Goal: Task Accomplishment & Management: Manage account settings

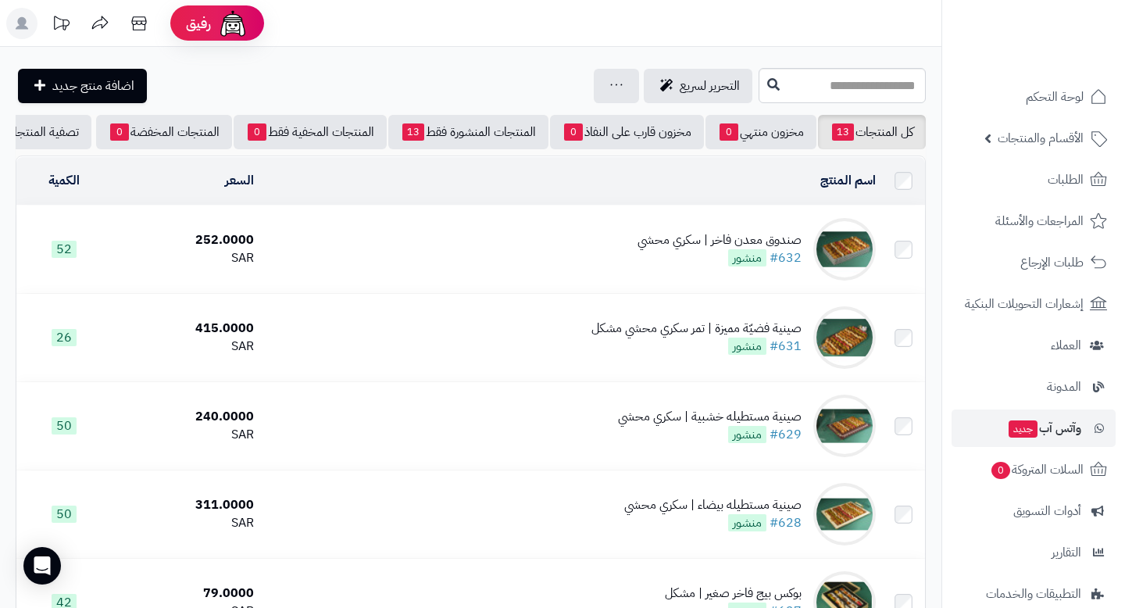
scroll to position [148, 0]
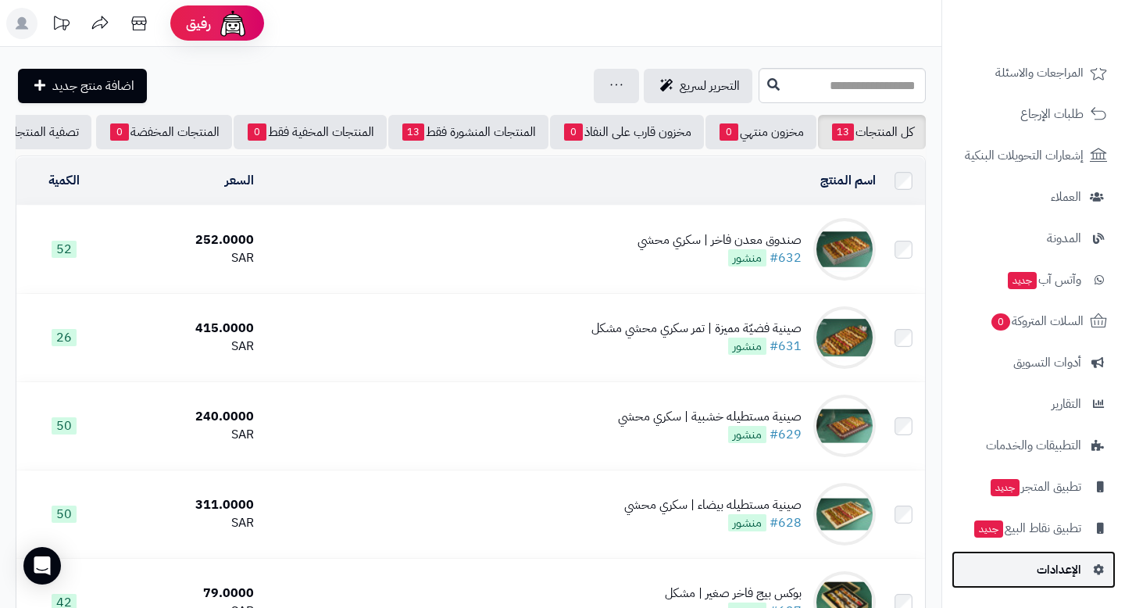
click at [1045, 559] on span "الإعدادات" at bounding box center [1059, 570] width 45 height 22
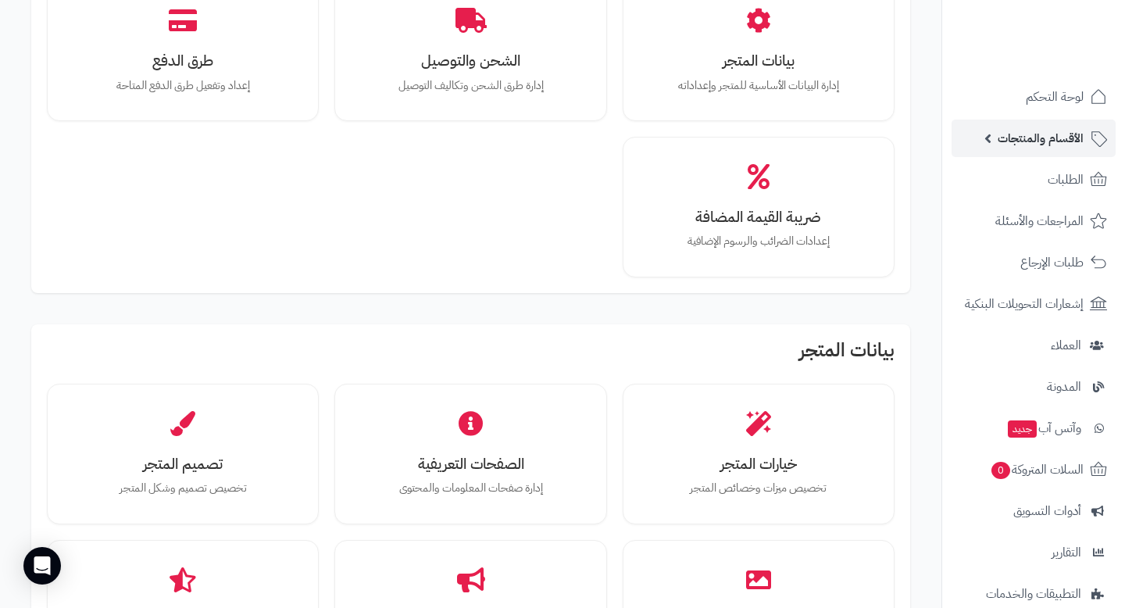
click at [1021, 138] on span "الأقسام والمنتجات" at bounding box center [1041, 138] width 86 height 22
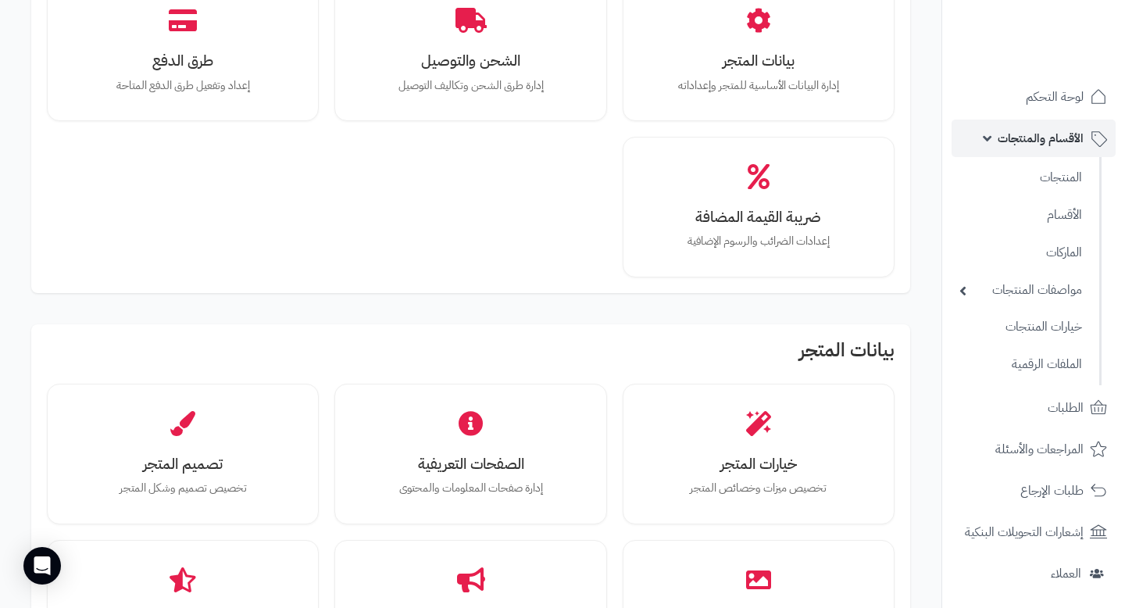
click at [1021, 138] on span "الأقسام والمنتجات" at bounding box center [1041, 138] width 86 height 22
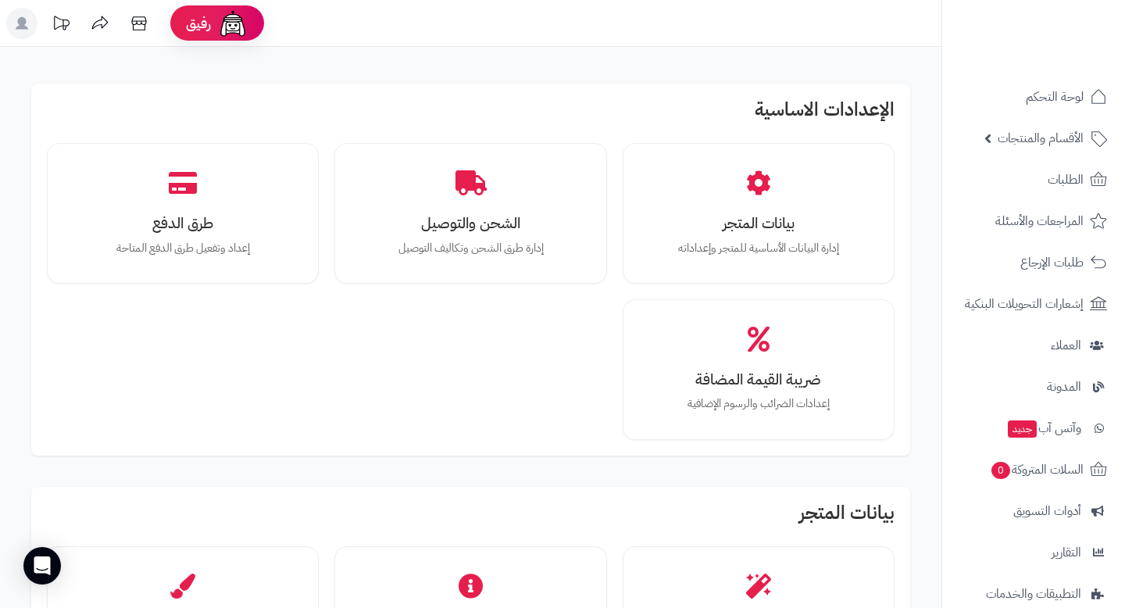
click at [0, 26] on header "رفيق ! الطلبات معالجة مكتمل إرجاع المنتجات العملاء المتواجدون الان 6 عملاء منتظ…" at bounding box center [562, 23] width 1125 height 47
click at [31, 26] on rect at bounding box center [21, 23] width 31 height 31
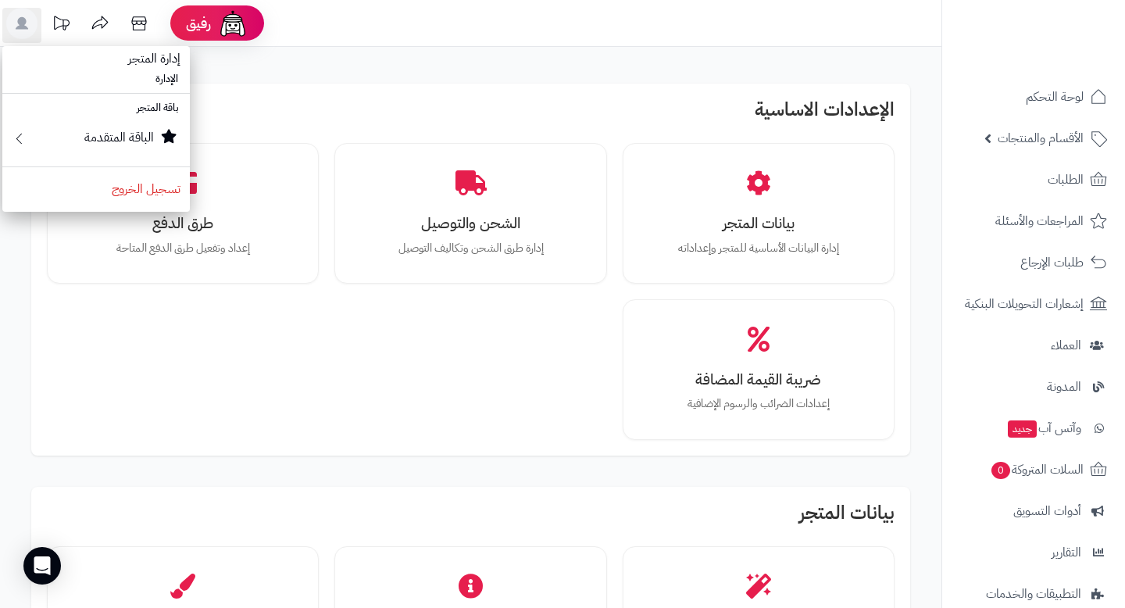
click at [155, 59] on span "إدارة المتجر" at bounding box center [154, 59] width 71 height 38
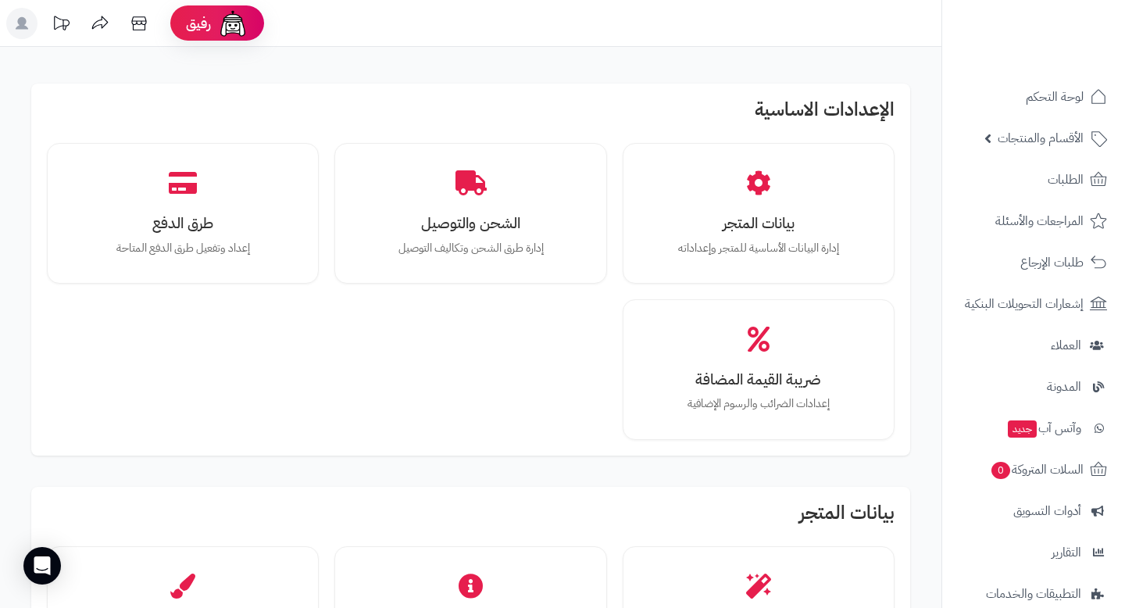
click at [15, 14] on rect at bounding box center [21, 23] width 31 height 31
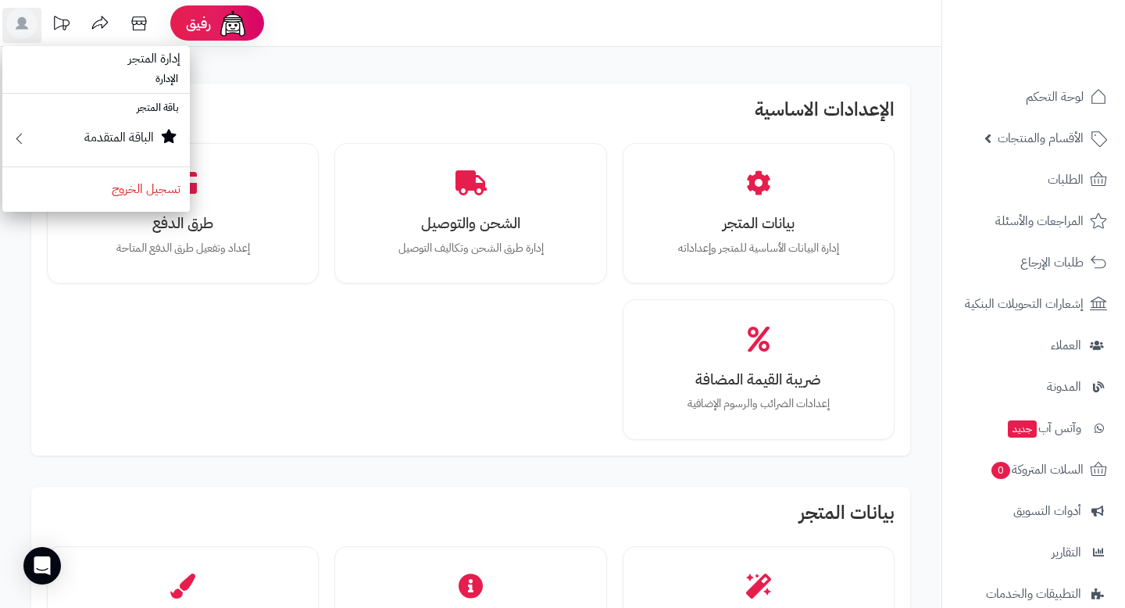
click at [163, 69] on span "إدارة المتجر" at bounding box center [154, 59] width 71 height 38
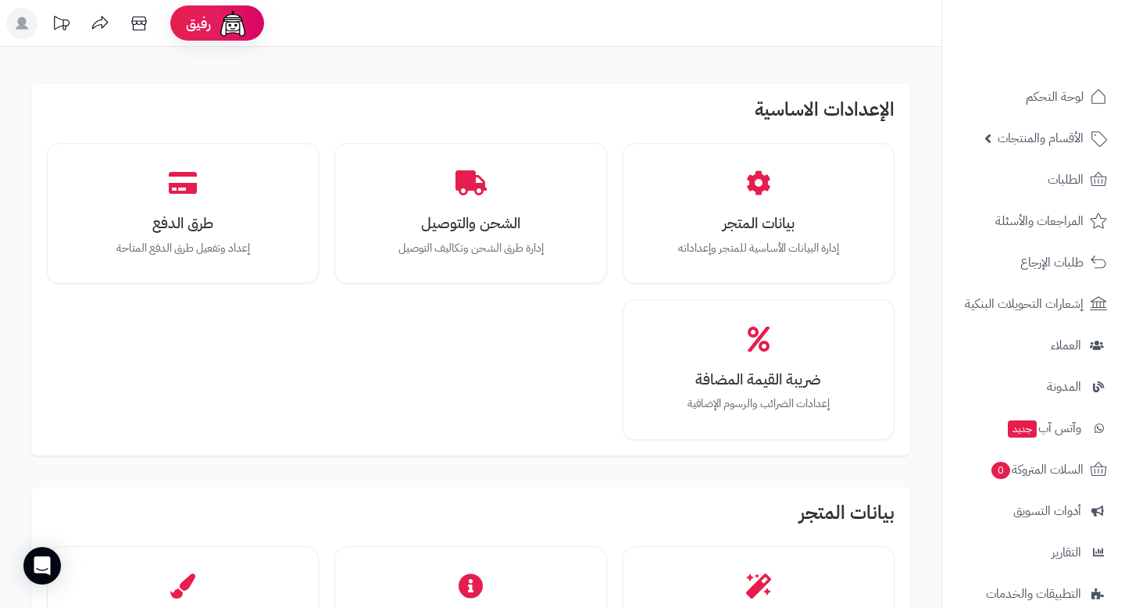
click at [7, 20] on rect at bounding box center [21, 23] width 31 height 31
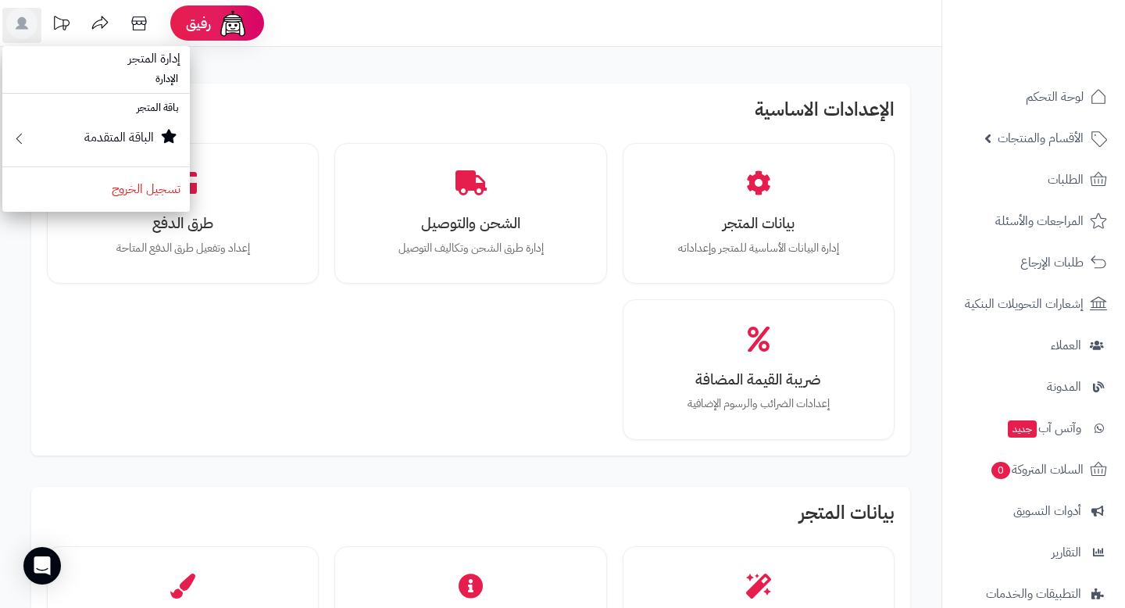
click at [163, 83] on li "الإدارة" at bounding box center [96, 79] width 188 height 23
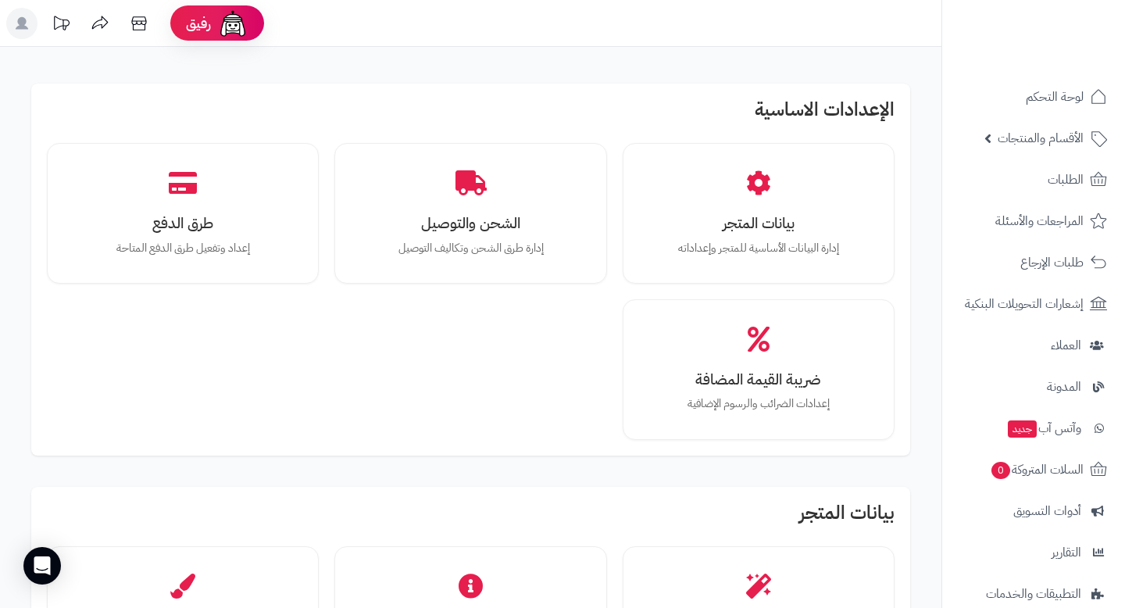
click at [18, 29] on icon at bounding box center [21, 23] width 31 height 31
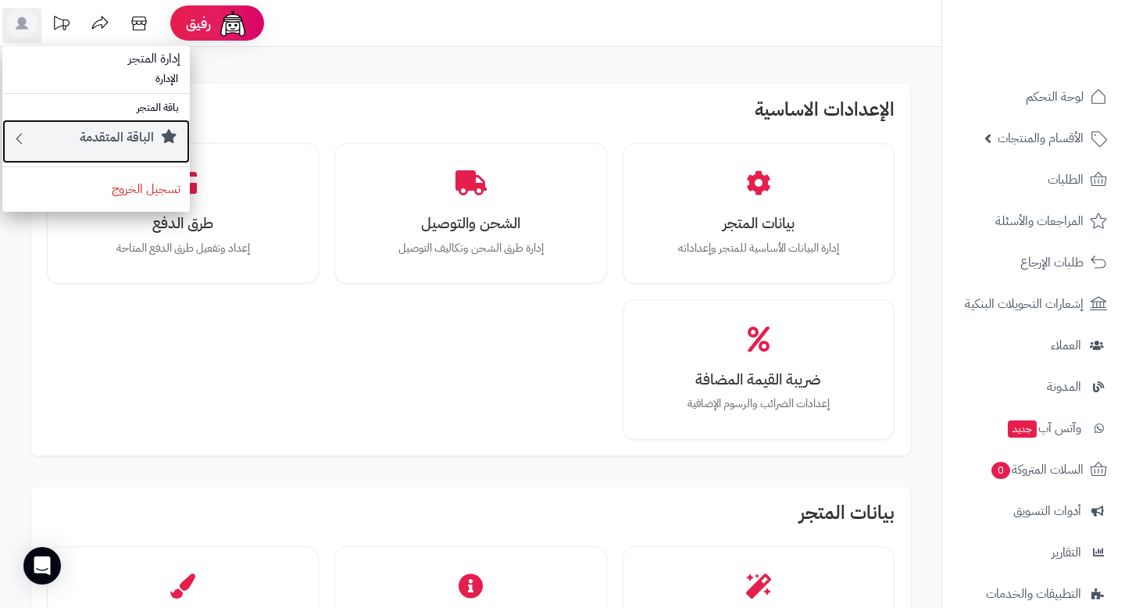
click at [131, 141] on small "الباقة المتقدمة" at bounding box center [117, 137] width 74 height 19
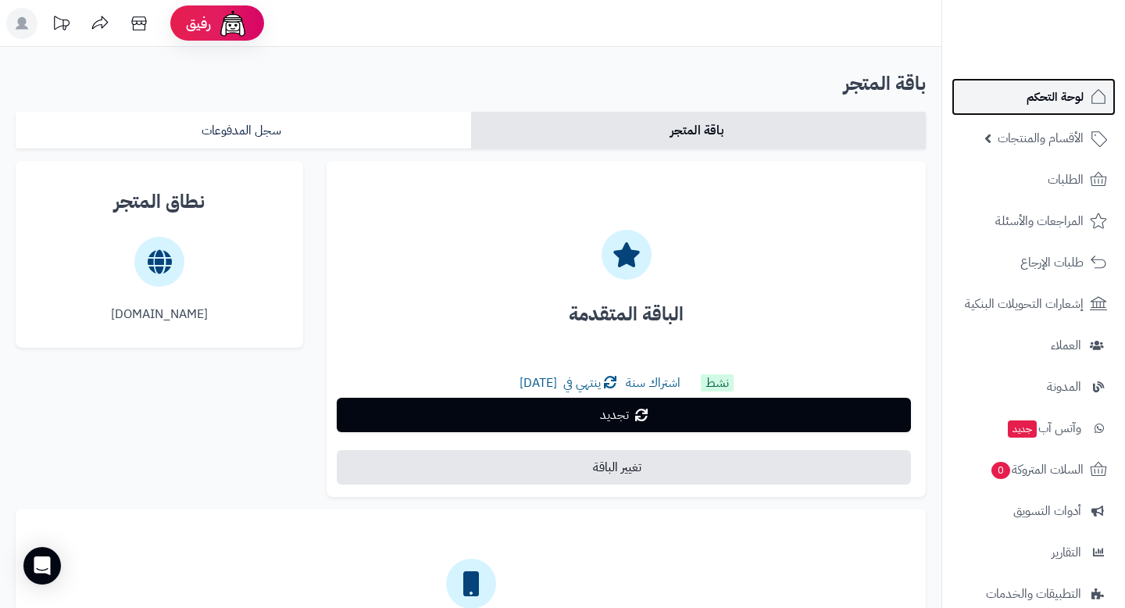
click at [1026, 98] on link "لوحة التحكم" at bounding box center [1034, 97] width 164 height 38
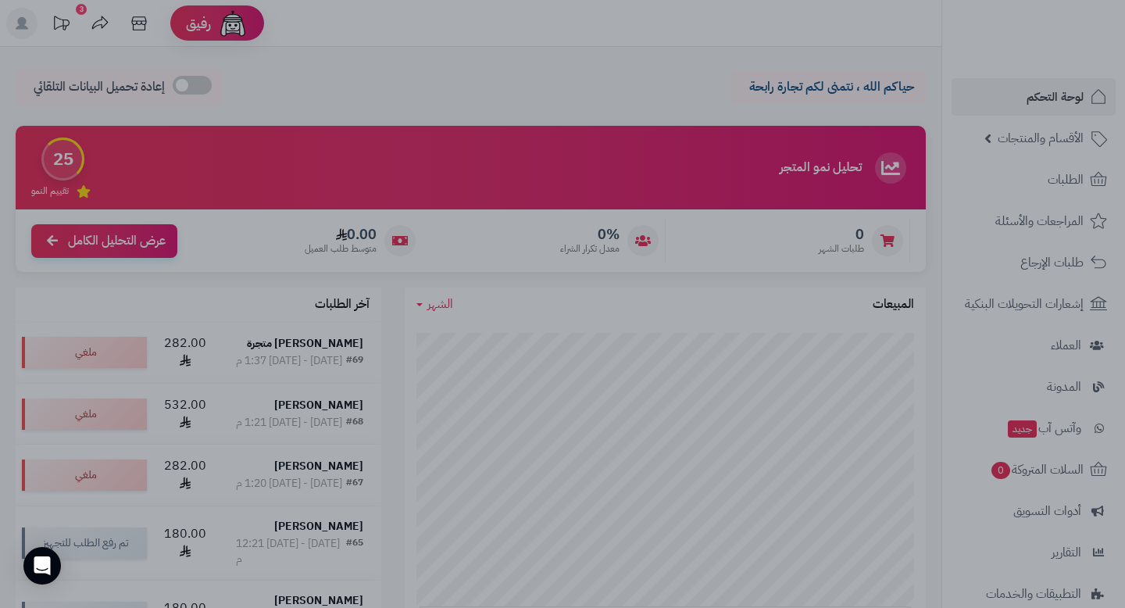
click at [944, 359] on div at bounding box center [562, 304] width 1125 height 608
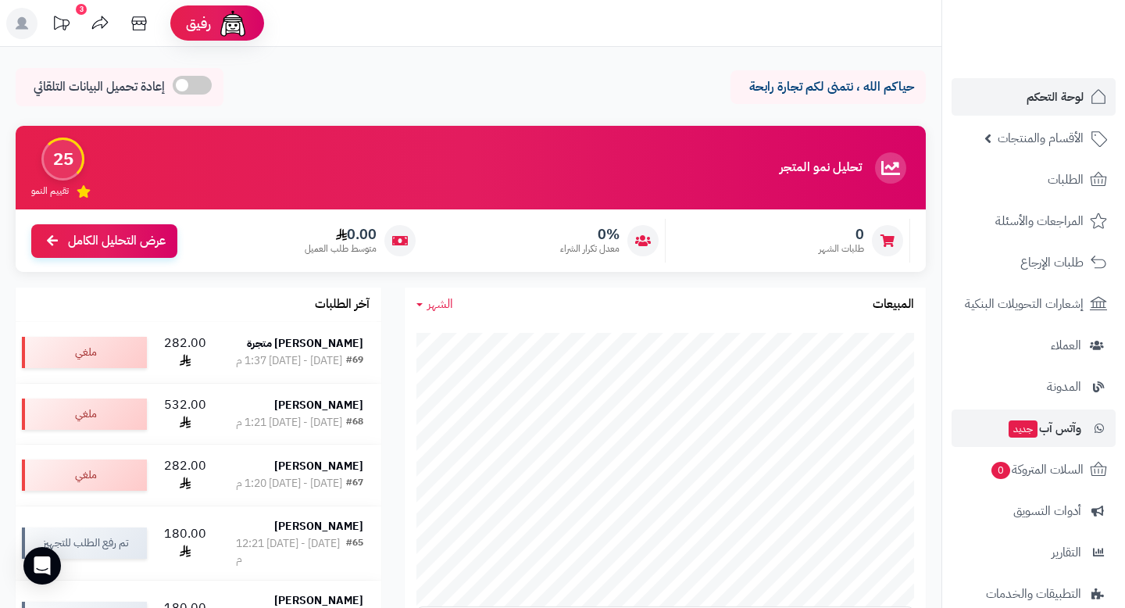
scroll to position [148, 0]
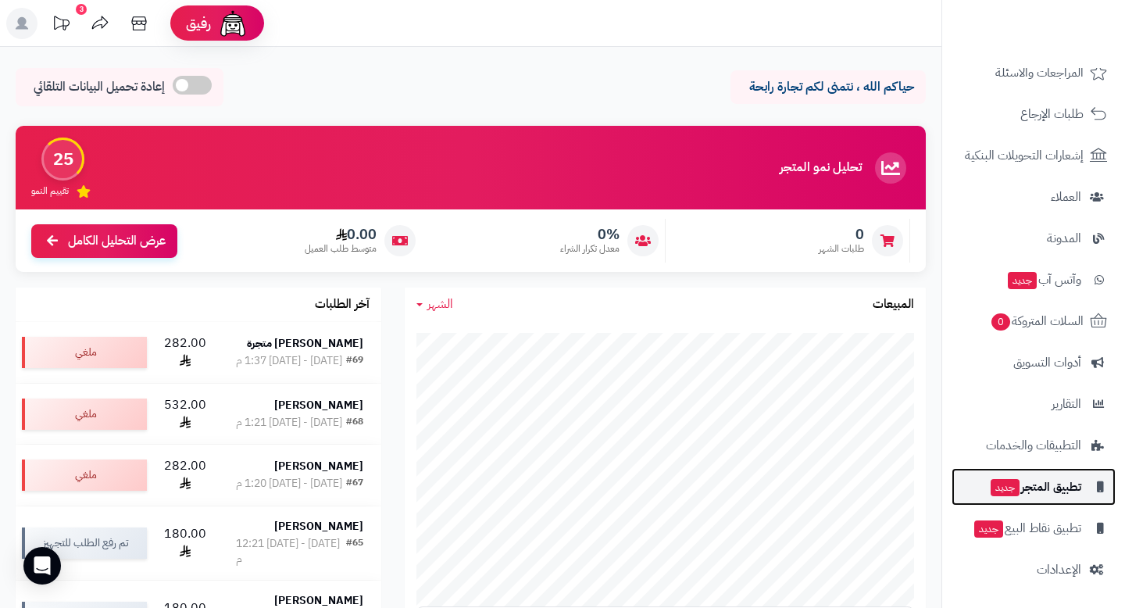
click at [1060, 496] on span "تطبيق المتجر جديد" at bounding box center [1035, 487] width 92 height 22
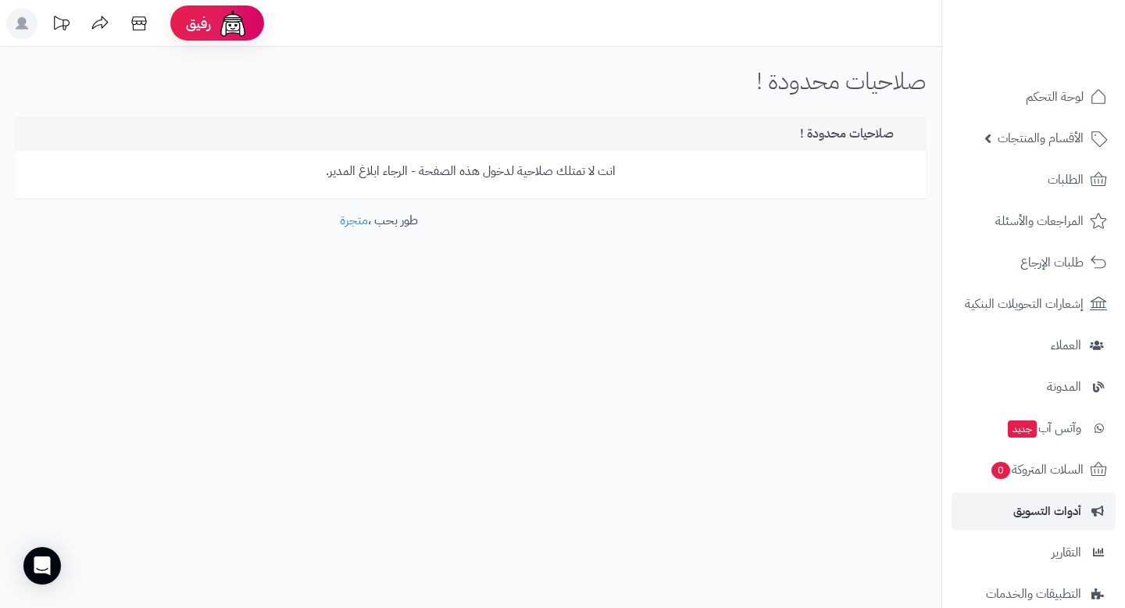
scroll to position [148, 0]
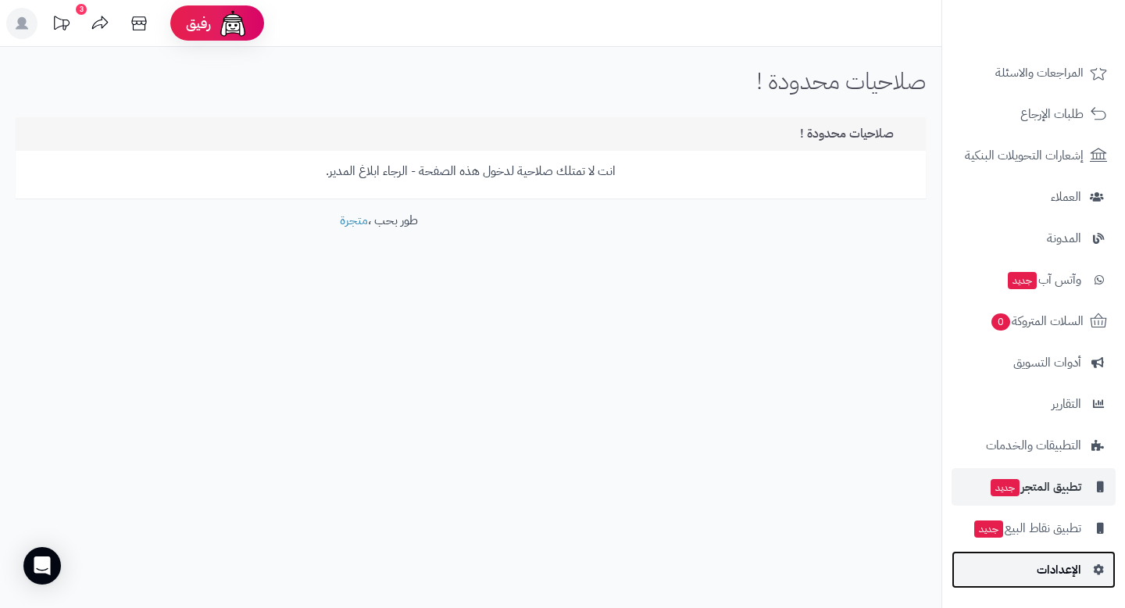
click at [1069, 563] on span "الإعدادات" at bounding box center [1059, 570] width 45 height 22
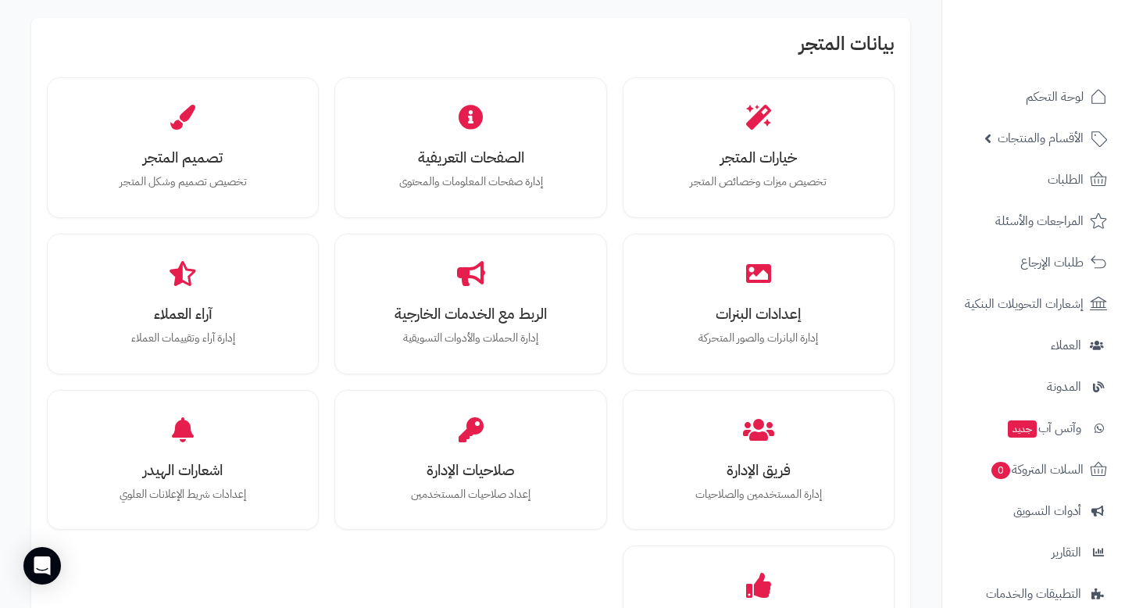
scroll to position [493, 0]
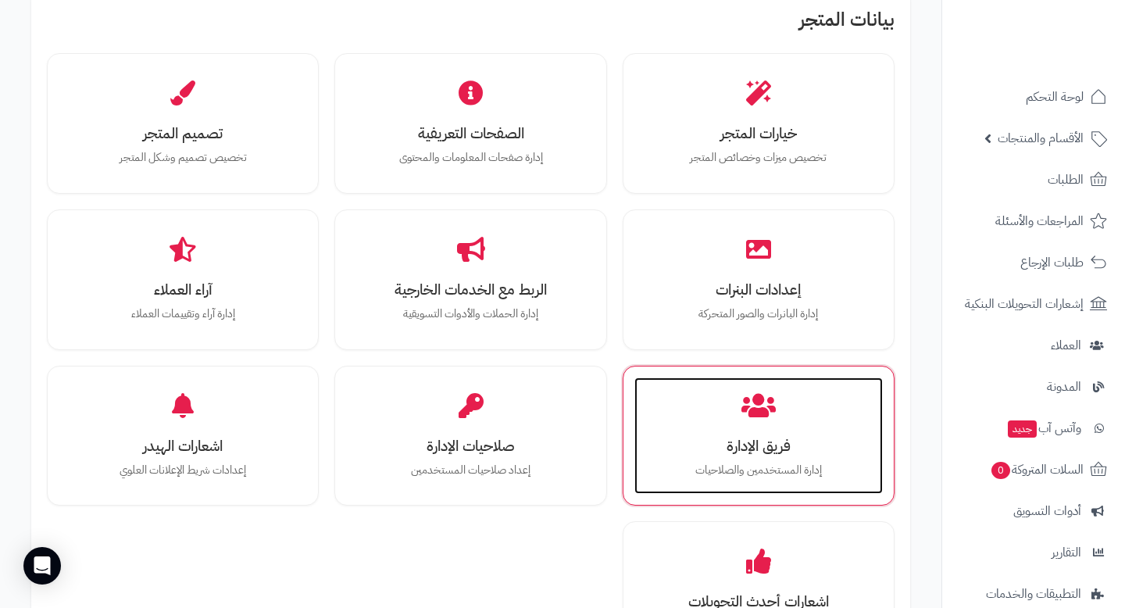
click at [805, 427] on div "فريق الإدارة إدارة المستخدمين والصلاحيات" at bounding box center [758, 435] width 248 height 117
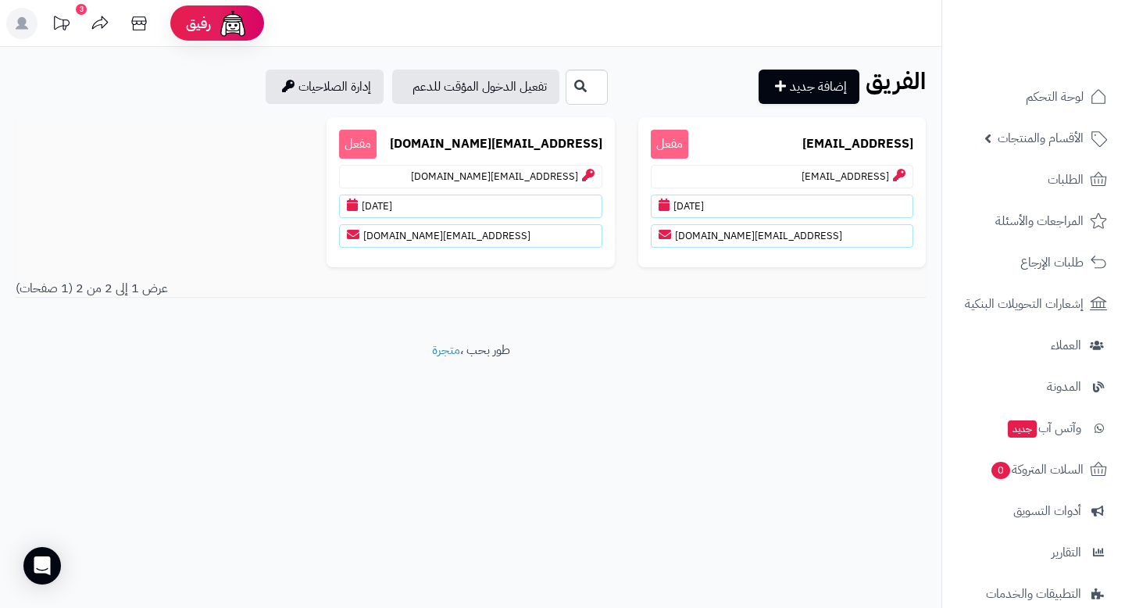
click at [80, 20] on link "3" at bounding box center [60, 25] width 39 height 35
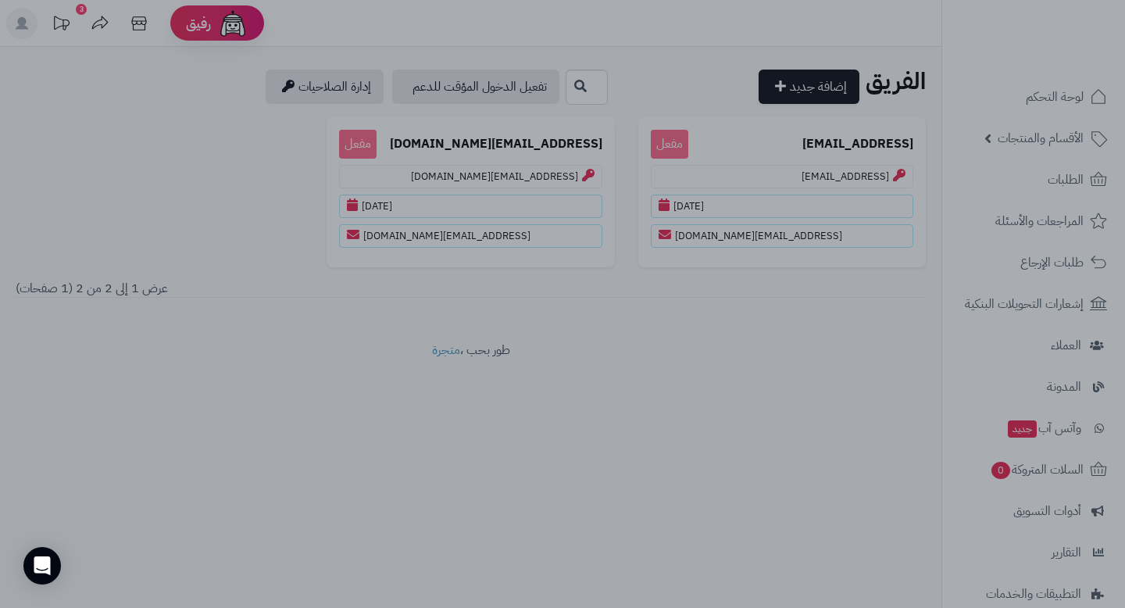
click at [479, 327] on div at bounding box center [562, 304] width 1125 height 608
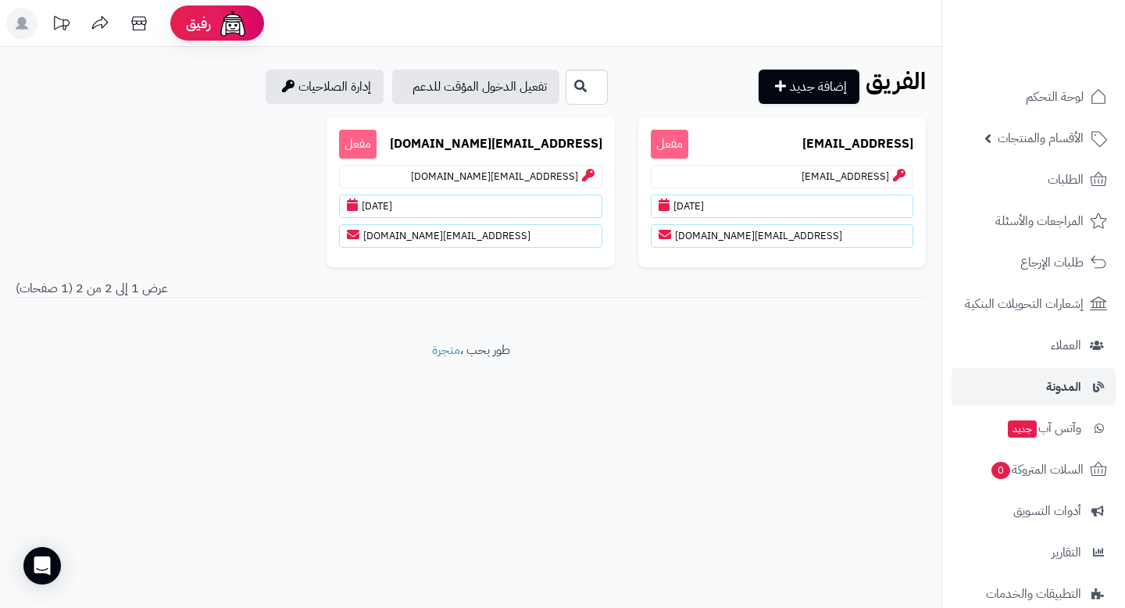
scroll to position [148, 0]
